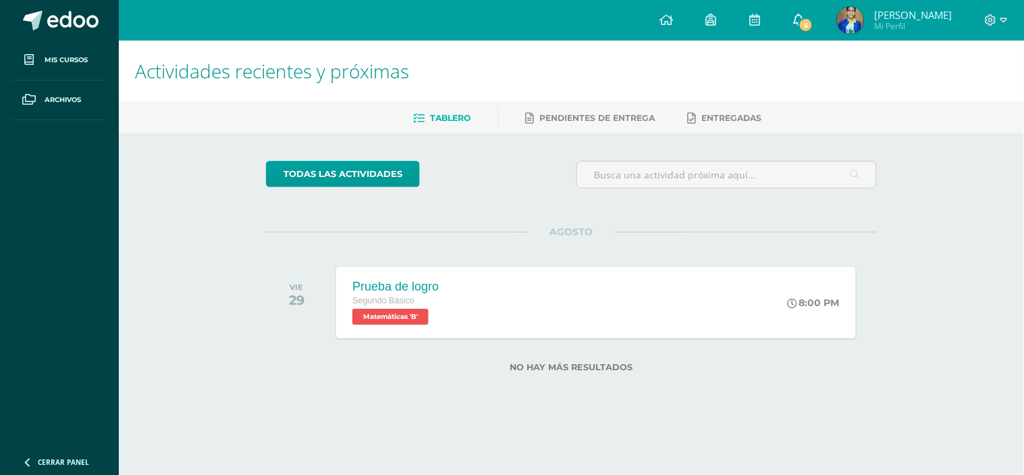
click at [809, 11] on link "6" at bounding box center [798, 20] width 43 height 41
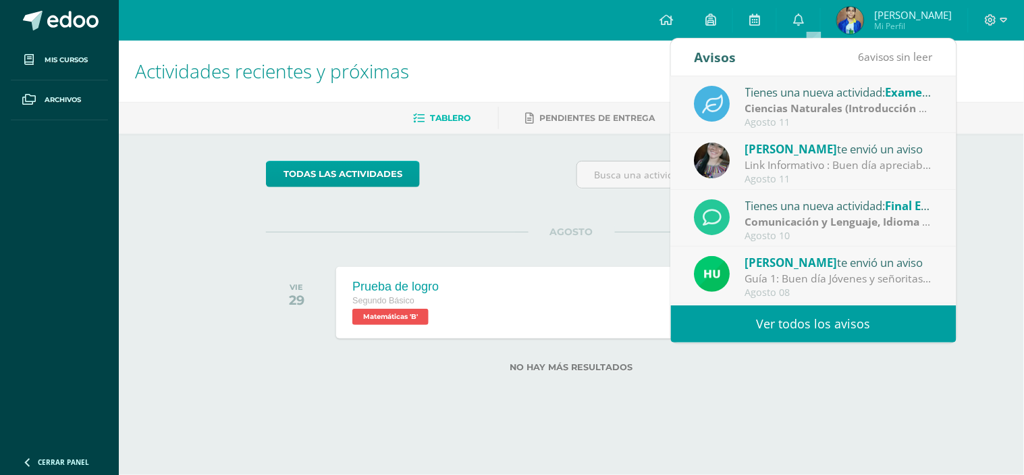
click at [793, 323] on link "Ver todos los avisos" at bounding box center [814, 323] width 286 height 37
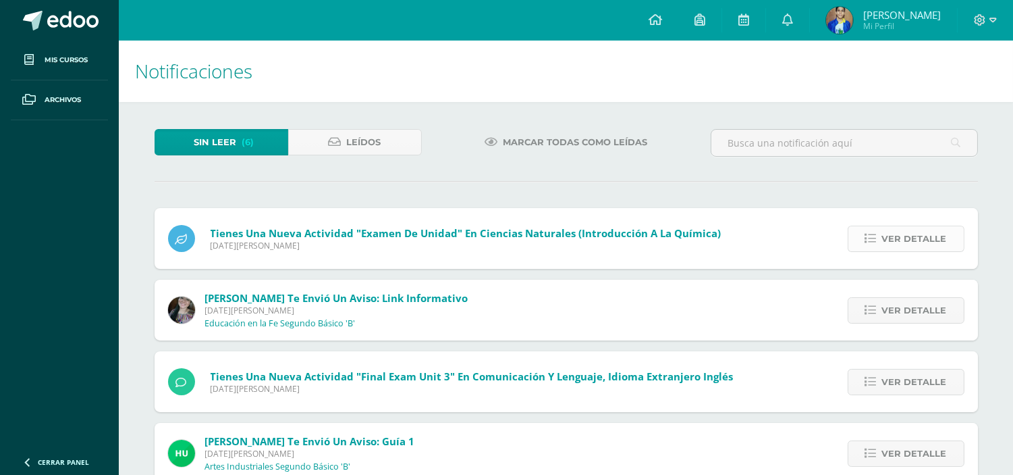
click at [909, 240] on span "Ver detalle" at bounding box center [914, 238] width 65 height 25
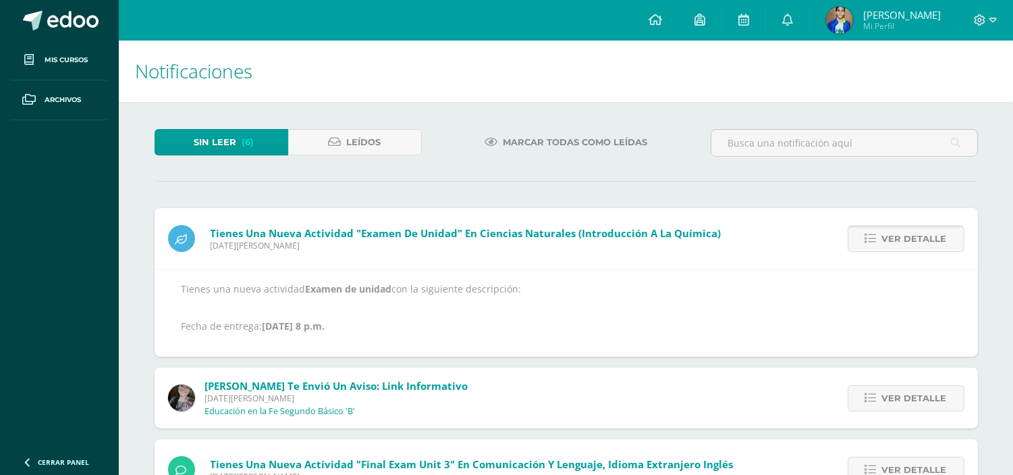
click at [909, 240] on span "Ver detalle" at bounding box center [914, 238] width 65 height 25
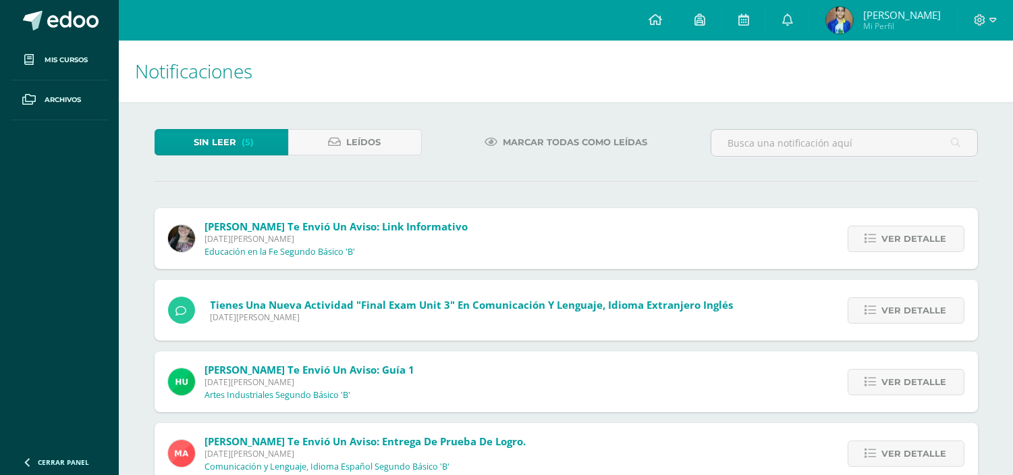
click at [909, 240] on span "Ver detalle" at bounding box center [914, 238] width 65 height 25
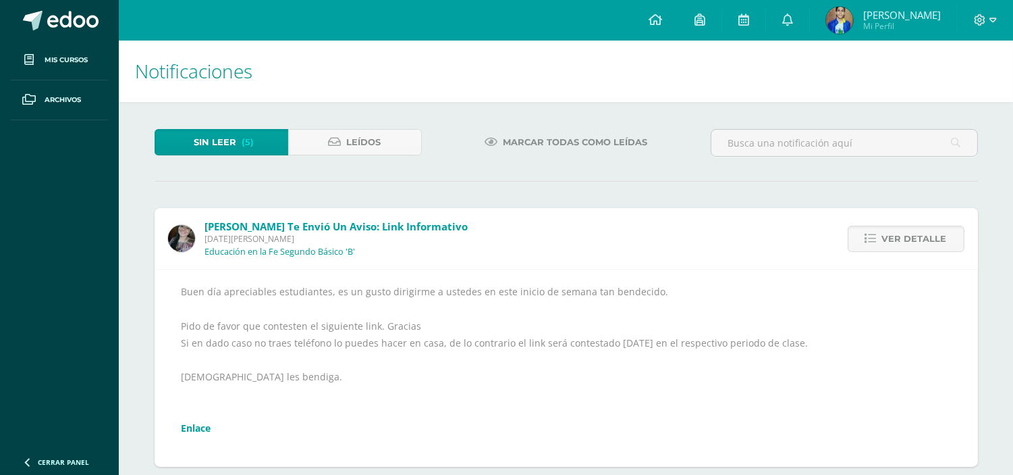
click at [205, 416] on div "Buen día apreciables estudiantes, es un gusto dirigirme a ustedes en este inici…" at bounding box center [567, 368] width 770 height 170
click at [200, 429] on link "Enlace" at bounding box center [197, 427] width 30 height 13
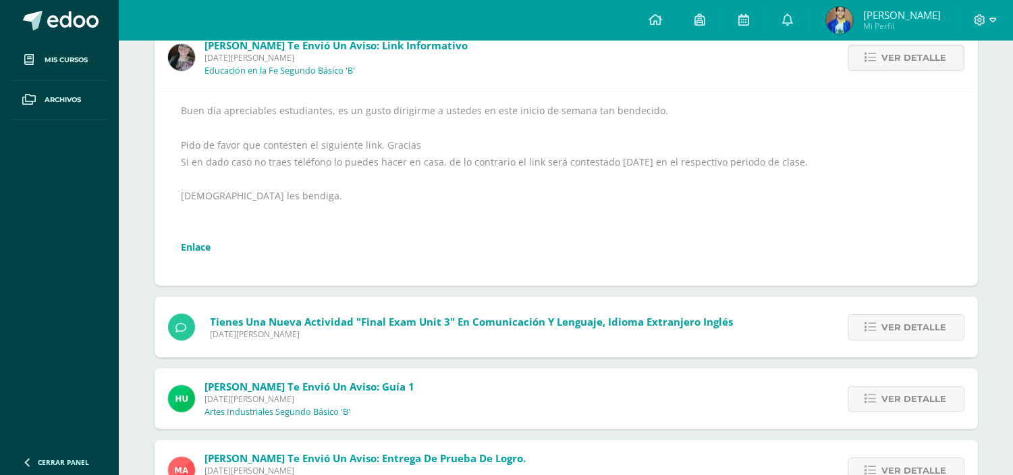
scroll to position [305, 0]
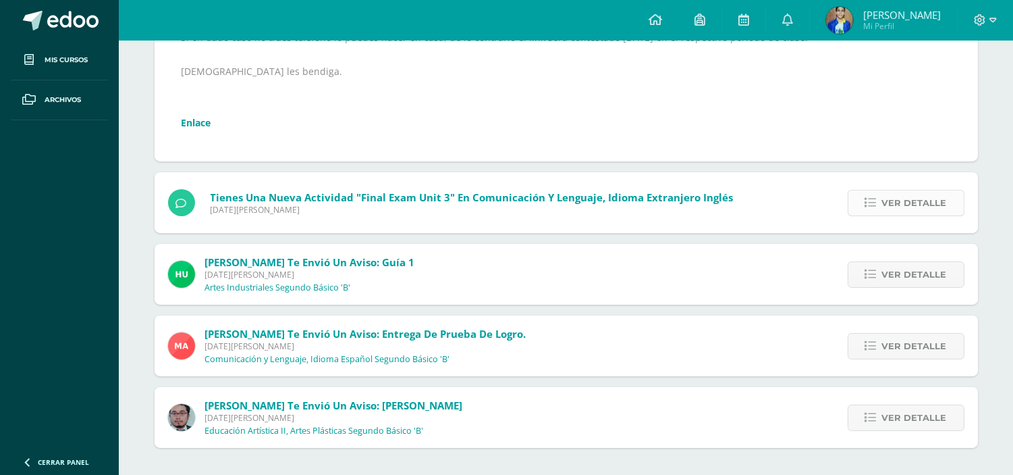
click at [894, 201] on span "Ver detalle" at bounding box center [914, 202] width 65 height 25
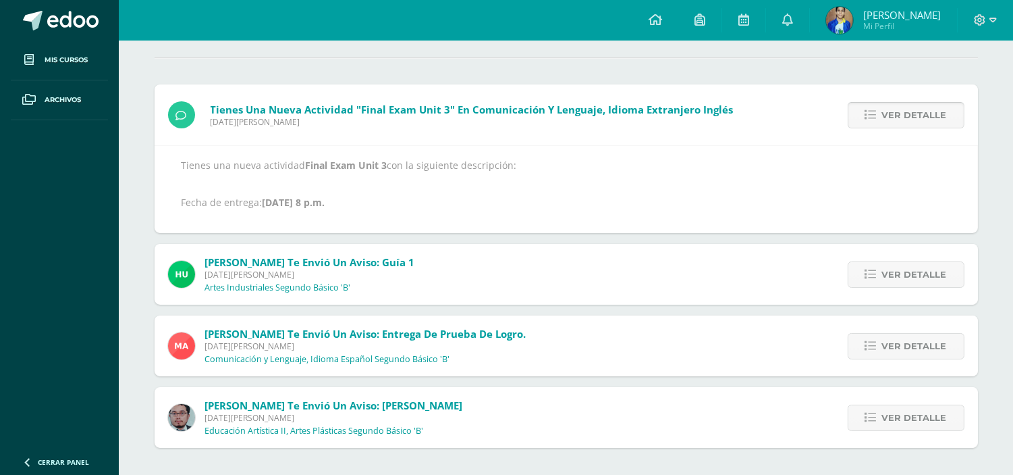
scroll to position [123, 0]
click at [894, 201] on p "Tienes una nueva actividad Final Exam Unit 3 con la siguiente descripción: Fech…" at bounding box center [567, 184] width 770 height 49
click at [950, 113] on link "Ver detalle" at bounding box center [906, 116] width 117 height 26
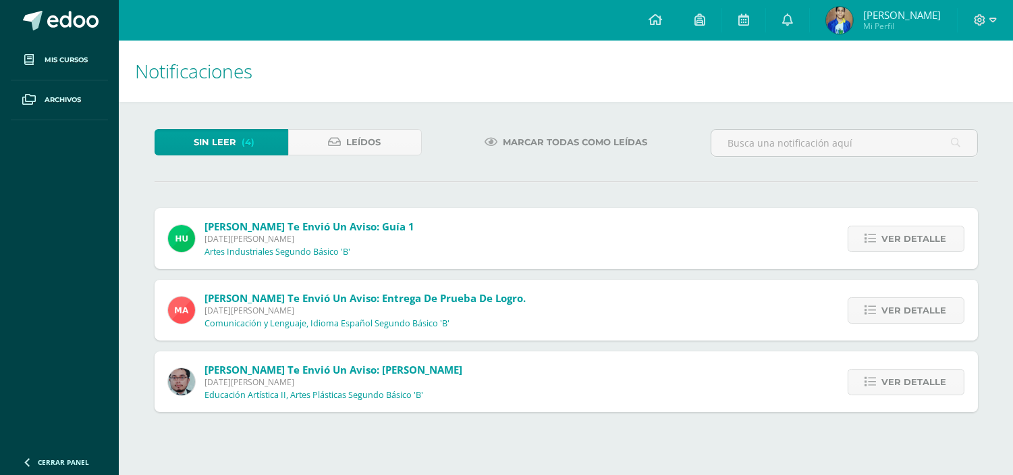
scroll to position [0, 0]
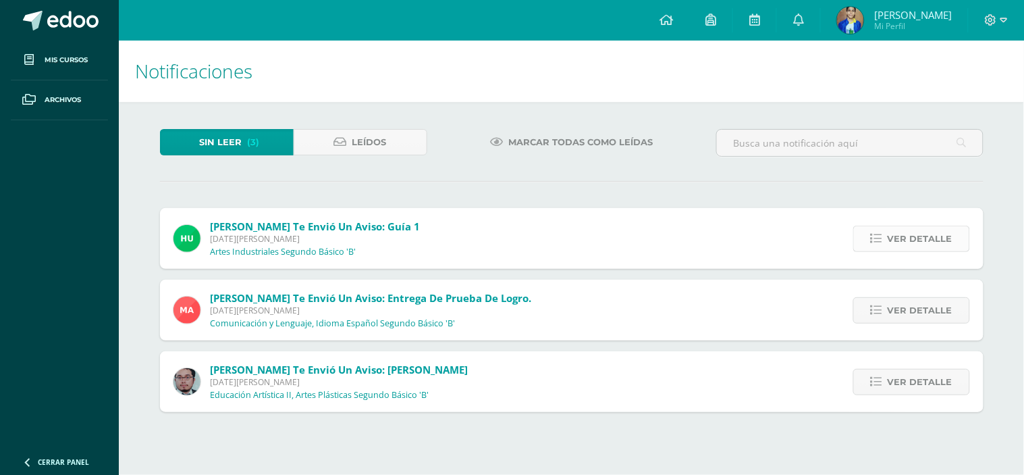
click at [888, 237] on link "Ver detalle" at bounding box center [911, 238] width 117 height 26
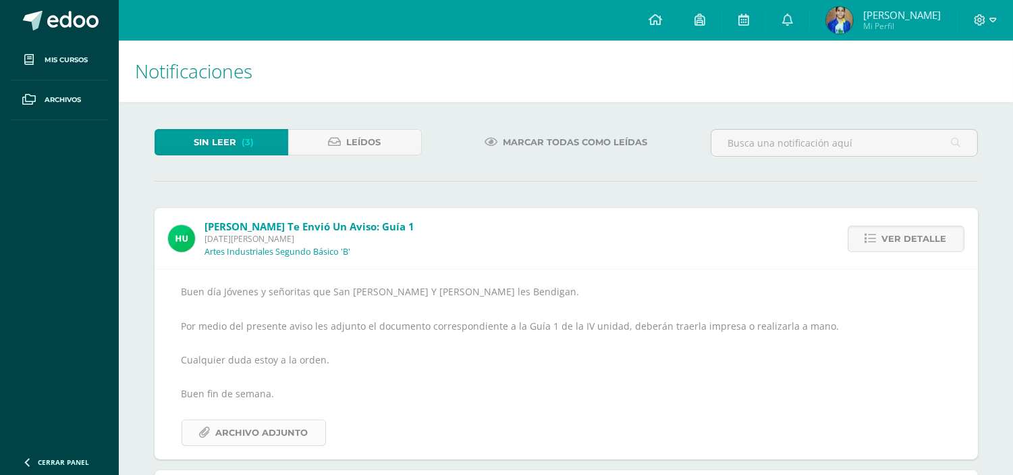
click at [299, 429] on span "Archivo Adjunto" at bounding box center [262, 432] width 92 height 25
click at [891, 236] on span "Ver detalle" at bounding box center [914, 238] width 65 height 25
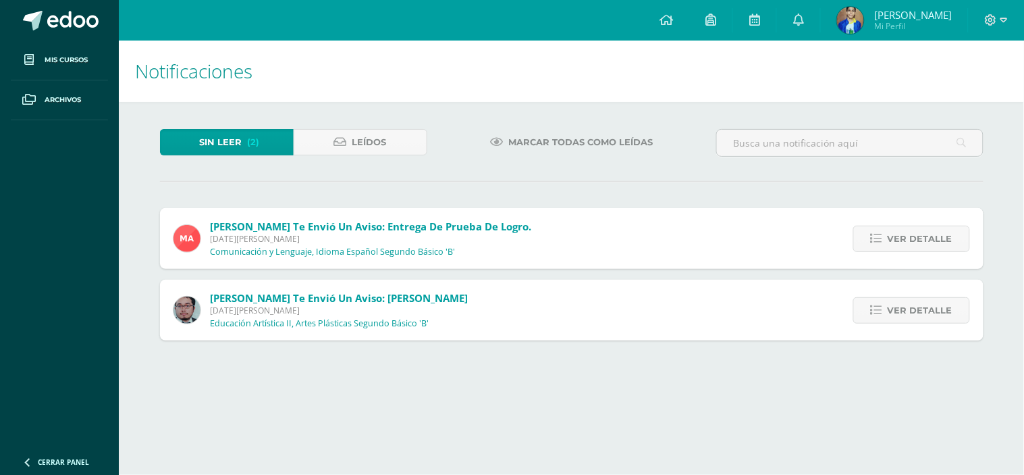
click at [891, 236] on span "Ver detalle" at bounding box center [920, 238] width 65 height 25
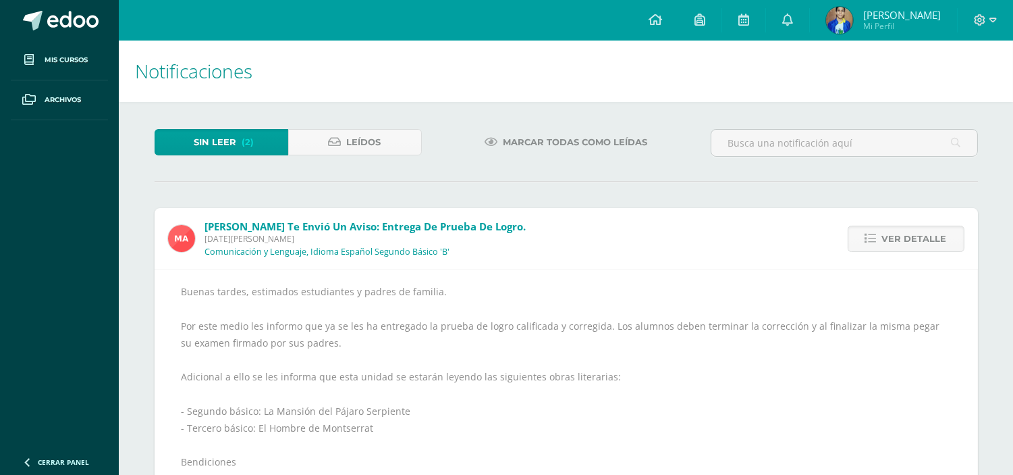
click at [891, 236] on span "Ver detalle" at bounding box center [914, 238] width 65 height 25
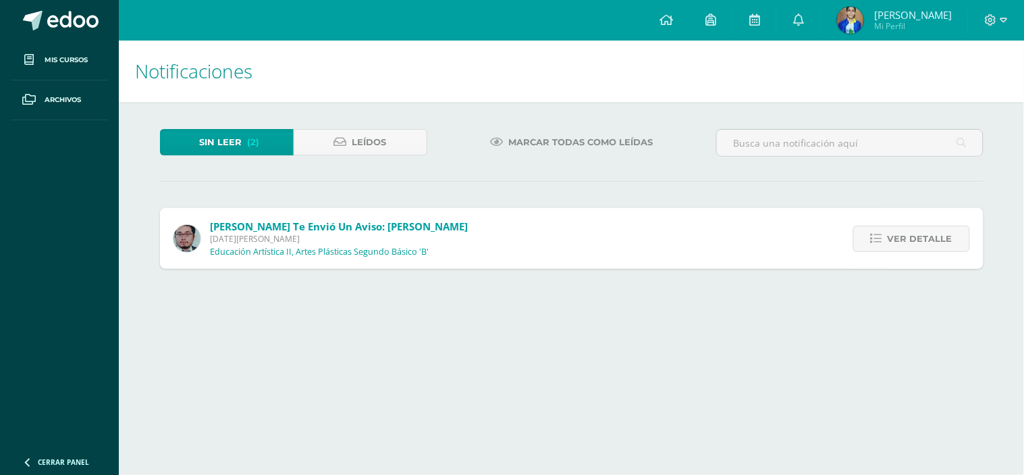
click at [891, 236] on span "Ver detalle" at bounding box center [920, 238] width 65 height 25
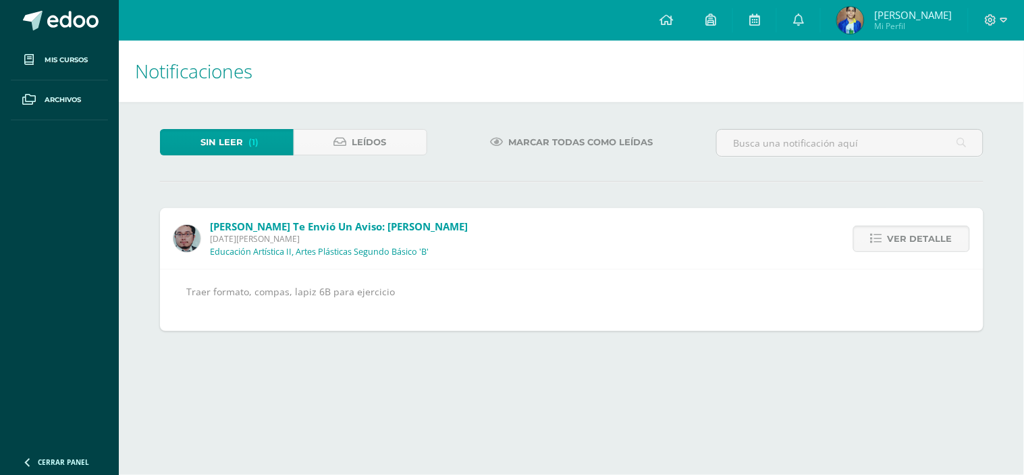
click at [891, 236] on span "Ver detalle" at bounding box center [920, 238] width 65 height 25
